Goal: Task Accomplishment & Management: Manage account settings

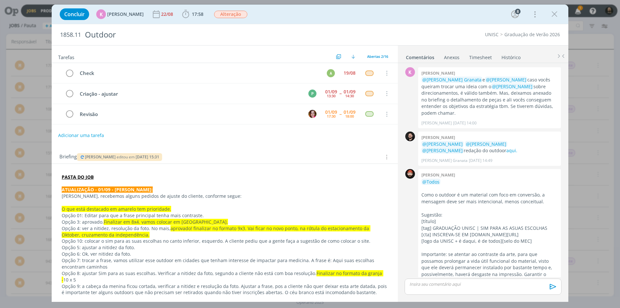
scroll to position [490, 0]
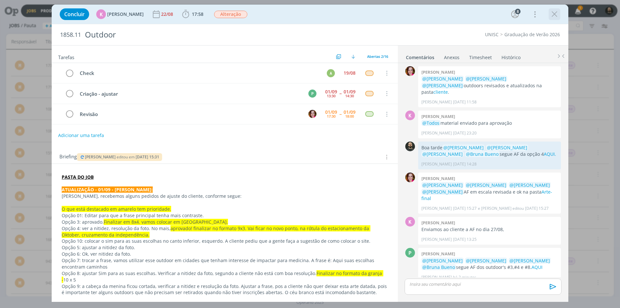
click at [556, 10] on icon "dialog" at bounding box center [555, 14] width 10 height 10
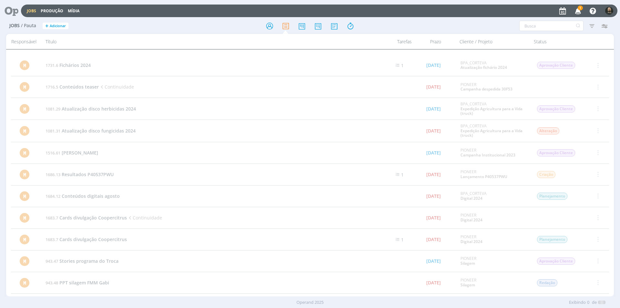
click at [13, 12] on icon at bounding box center [9, 11] width 13 height 13
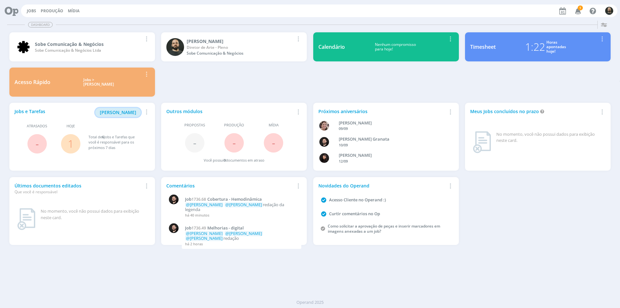
click at [126, 109] on button "Minha Pauta" at bounding box center [118, 112] width 46 height 9
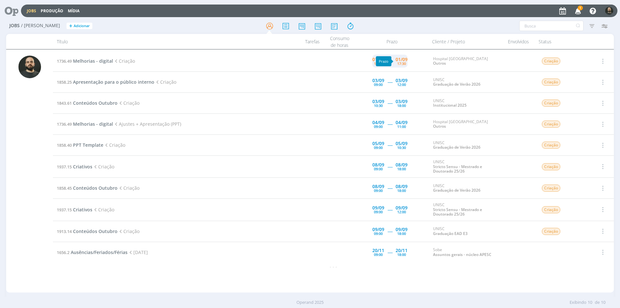
click at [407, 61] on div "01/09" at bounding box center [402, 59] width 12 height 5
type input "17:30"
type input "15:00"
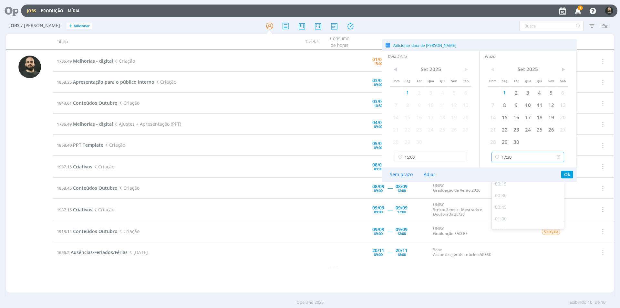
click at [518, 162] on input "17:30" at bounding box center [528, 157] width 73 height 10
click at [510, 210] on div "18:00" at bounding box center [529, 212] width 74 height 12
type input "18:00"
click at [568, 172] on button "Ok" at bounding box center [568, 175] width 12 height 8
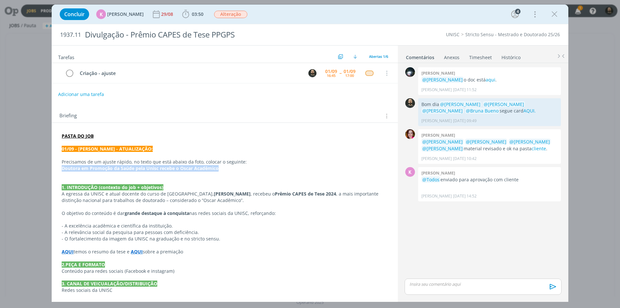
drag, startPoint x: 222, startPoint y: 170, endPoint x: 55, endPoint y: 166, distance: 167.1
click at [55, 166] on div "PASTA DO JOB 01/09 - KAROL - ATUALIZAÇÃO: Precisamos de um ajuste rápido, no te…" at bounding box center [225, 278] width 346 height 310
copy strong "Doutora em Promoção da Saúde pela Unisc recebe o Oscar Acadêmico"
click at [554, 15] on icon "dialog" at bounding box center [555, 14] width 10 height 10
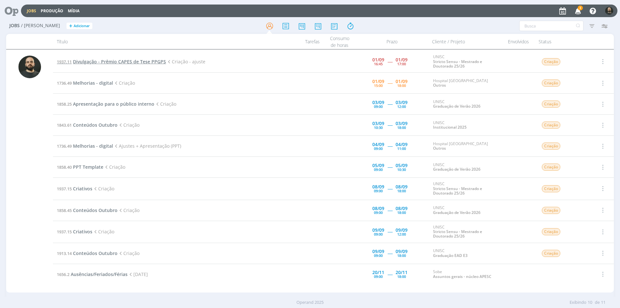
click at [100, 60] on span "Divulgação - Prêmio CAPES de Tese PPGPS" at bounding box center [119, 61] width 93 height 6
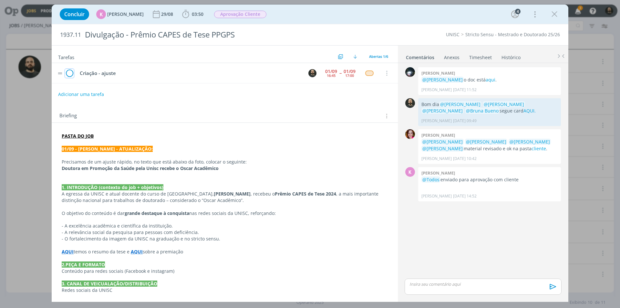
click at [69, 75] on icon "dialog" at bounding box center [69, 74] width 9 height 10
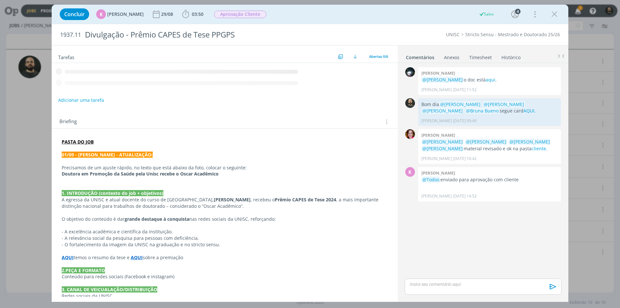
drag, startPoint x: 556, startPoint y: 15, endPoint x: 231, endPoint y: 72, distance: 329.8
click at [556, 15] on icon "dialog" at bounding box center [555, 14] width 10 height 10
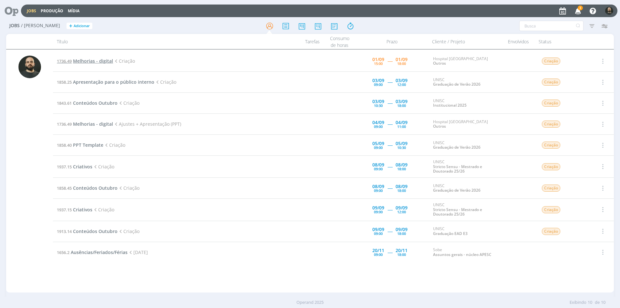
click at [106, 60] on span "Melhorias - digital" at bounding box center [93, 61] width 40 height 6
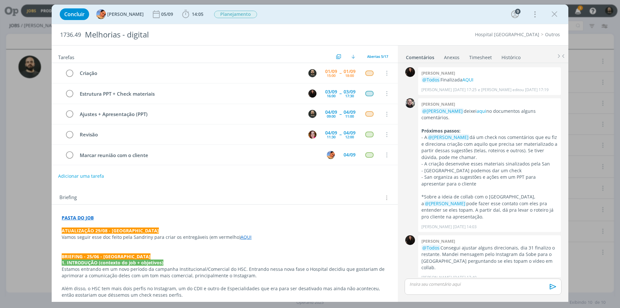
scroll to position [228, 0]
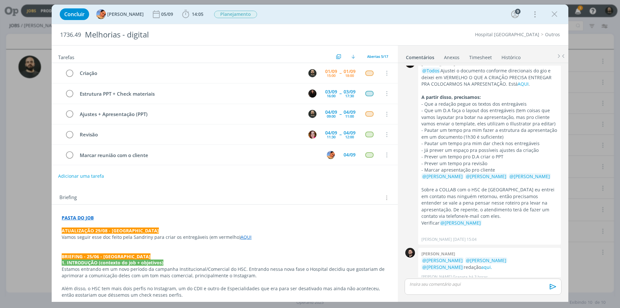
click at [446, 285] on p "dialog" at bounding box center [483, 284] width 147 height 6
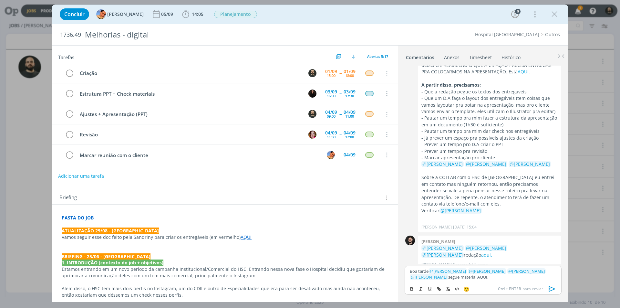
click at [454, 276] on p "Boa tarde ﻿ @ Beatriz Luchese ﻿ ﻿ @ Luíza Santana ﻿ ﻿ @ Karoline Arend ﻿ ﻿ @ Br…" at bounding box center [483, 274] width 147 height 12
click at [438, 288] on icon "dialog" at bounding box center [439, 288] width 5 height 5
paste input "https://sobeae.sharepoint.com/:f:/s/SOBEAE/EuPwGnaYWPtCljIdBe9Lk5EBKvwEfK59P9cH…"
click at [495, 279] on p "Boa tarde ﻿ @ Beatriz Luchese ﻿ ﻿ @ Luíza Santana ﻿ ﻿ @ Karoline Arend ﻿ ﻿ @ Br…" at bounding box center [483, 274] width 147 height 12
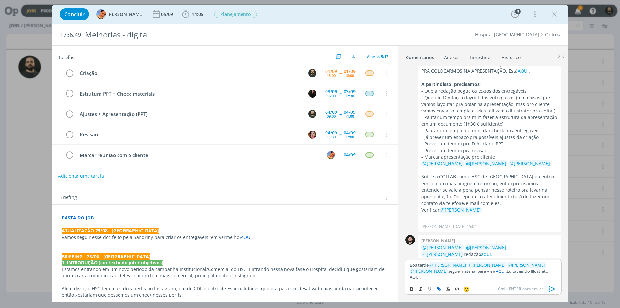
click at [443, 288] on button "dialog" at bounding box center [439, 289] width 9 height 8
paste input "https://sobeae.sharepoint.com/:f:/s/SOBEAE/EpSHWXxPEW5GqqcN_zDVNpMBood8gqFuK8My…"
type input "https://sobeae.sharepoint.com/:f:/s/SOBEAE/EpSHWXxPEW5GqqcN_zDVNpMBood8gqFuK8My…"
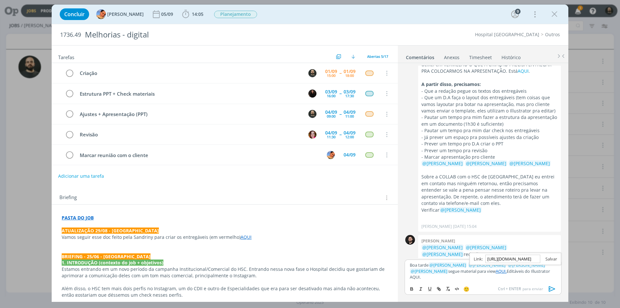
click at [550, 262] on link "dialog" at bounding box center [549, 259] width 17 height 6
click at [486, 58] on link "Timesheet" at bounding box center [480, 55] width 23 height 9
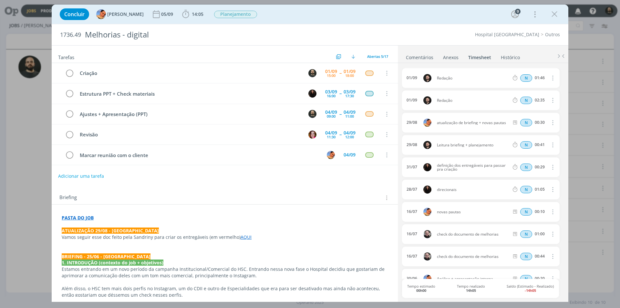
click at [426, 54] on link "Comentários" at bounding box center [420, 55] width 28 height 9
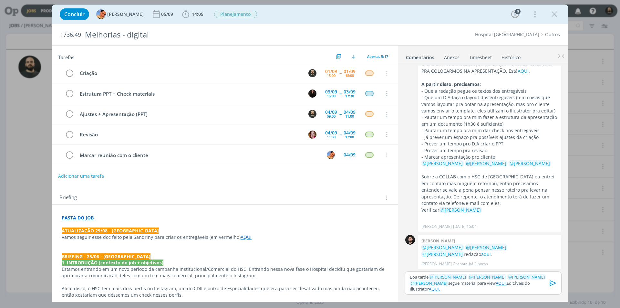
click at [551, 287] on icon "dialog" at bounding box center [554, 283] width 10 height 10
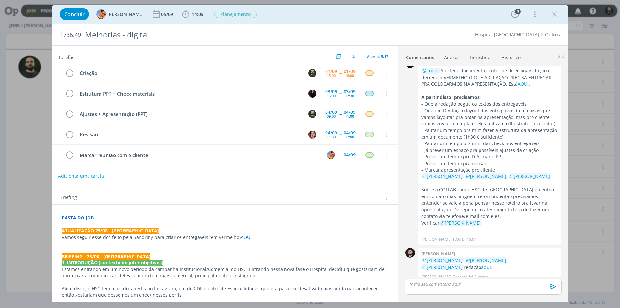
scroll to position [265, 0]
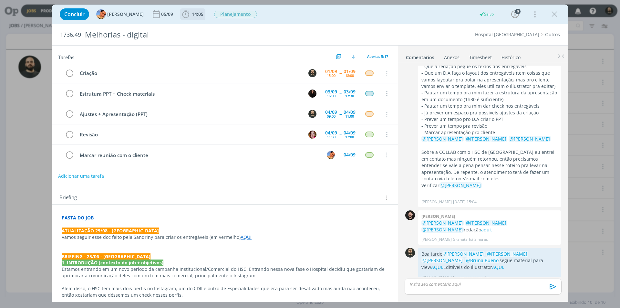
click at [192, 14] on span "14:05" at bounding box center [198, 14] width 12 height 6
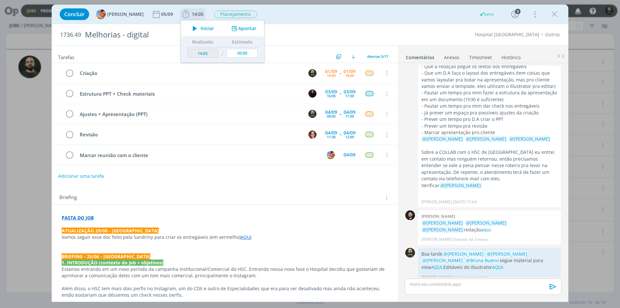
click at [238, 28] on button "Apontar" at bounding box center [243, 28] width 27 height 7
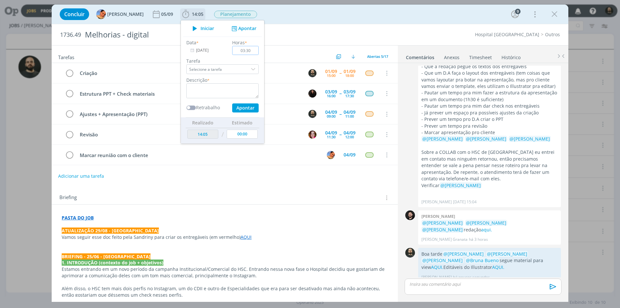
type input "03:30"
click at [217, 86] on textarea "dialog" at bounding box center [222, 90] width 72 height 15
type textarea "Criação"
click at [232, 104] on button "Apontar" at bounding box center [245, 107] width 26 height 9
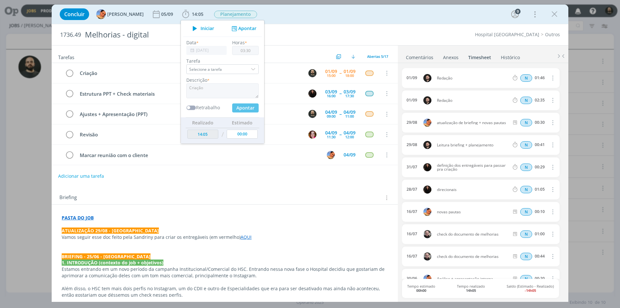
click at [128, 53] on h2 "Tarefas" at bounding box center [196, 56] width 276 height 8
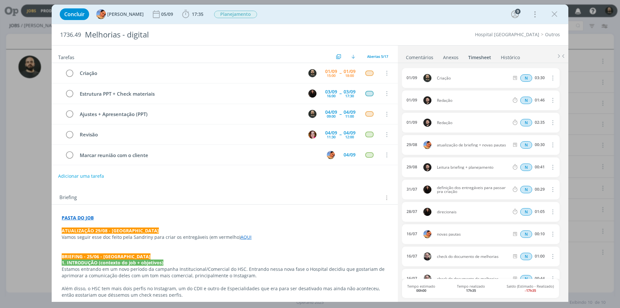
click at [426, 58] on link "Comentários" at bounding box center [420, 55] width 28 height 9
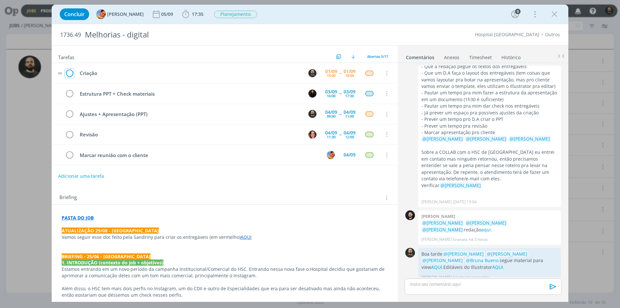
click at [70, 74] on icon "dialog" at bounding box center [69, 74] width 9 height 10
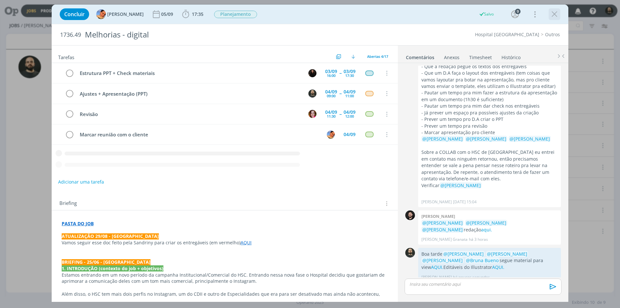
click at [555, 12] on icon "dialog" at bounding box center [555, 14] width 10 height 10
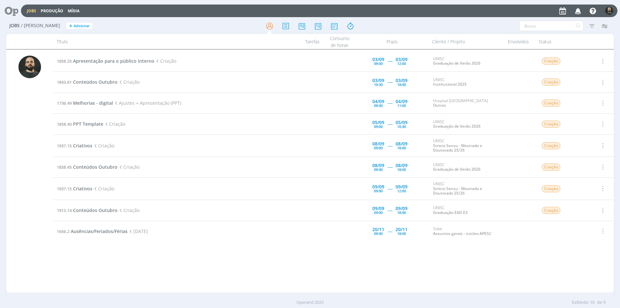
click at [16, 9] on icon at bounding box center [9, 11] width 13 height 13
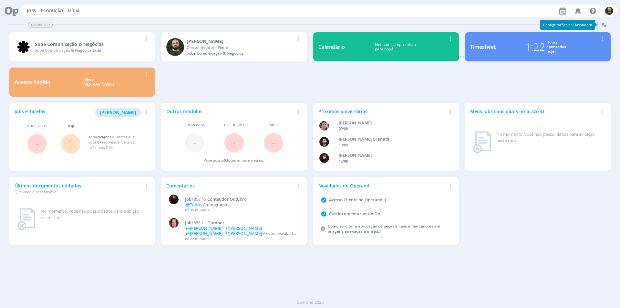
click at [606, 25] on icon "button" at bounding box center [604, 25] width 12 height 12
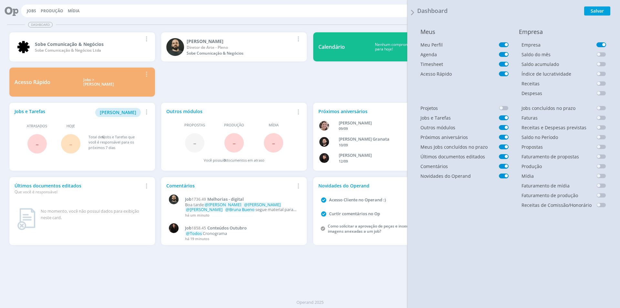
drag, startPoint x: 505, startPoint y: 116, endPoint x: 512, endPoint y: 111, distance: 7.8
click at [506, 116] on span at bounding box center [504, 117] width 10 height 5
click at [594, 11] on button "Salvar" at bounding box center [598, 10] width 26 height 9
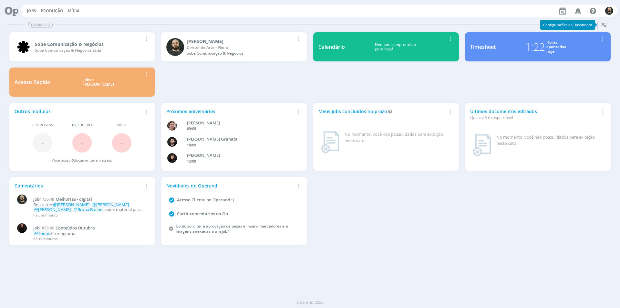
click at [604, 24] on icon "button" at bounding box center [604, 25] width 12 height 12
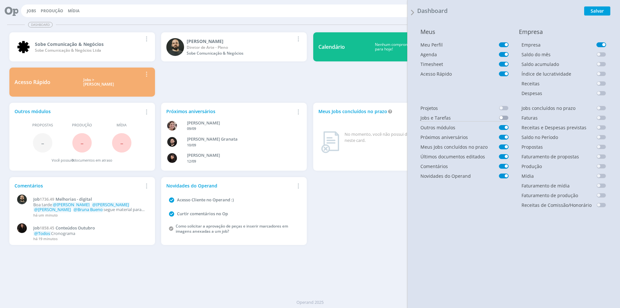
click at [503, 117] on span at bounding box center [504, 117] width 10 height 5
click at [596, 9] on button "Salvar" at bounding box center [598, 10] width 26 height 9
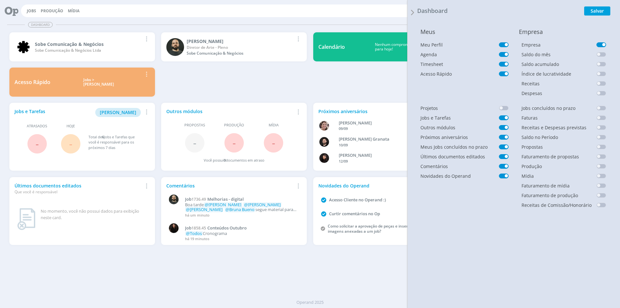
click at [381, 84] on div "Sobe Comunicação & Negócios Sobe Comunicação & Negócios Ltda Remover Card Patri…" at bounding box center [310, 64] width 608 height 70
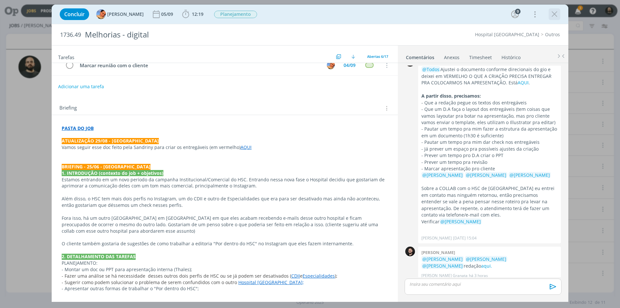
scroll to position [228, 0]
click at [555, 13] on icon "dialog" at bounding box center [555, 14] width 10 height 10
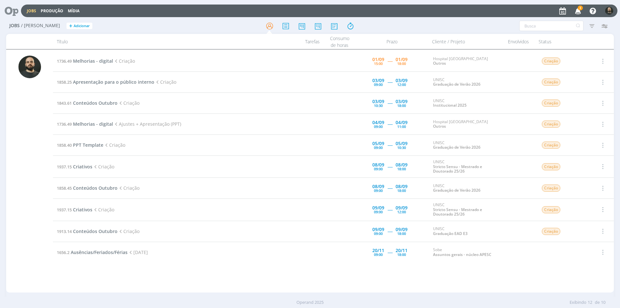
click at [580, 12] on icon "button" at bounding box center [578, 10] width 11 height 11
